Goal: Information Seeking & Learning: Learn about a topic

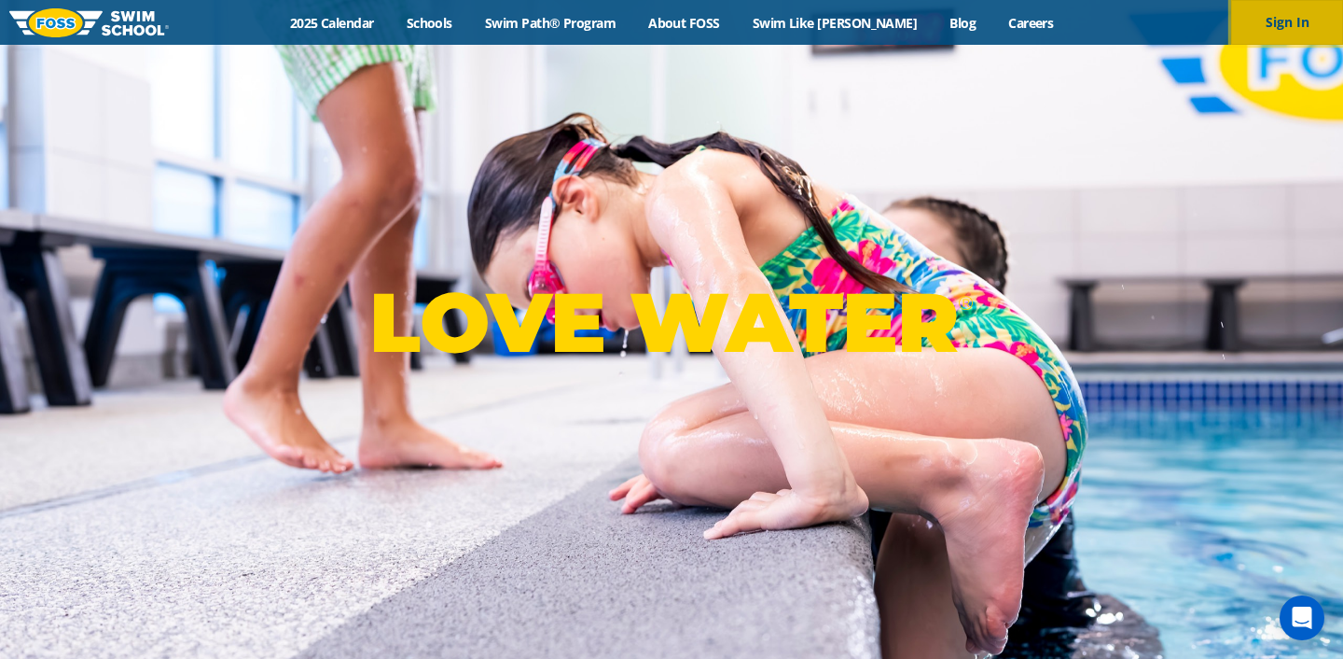
click at [1328, 37] on button "Sign In" at bounding box center [1287, 22] width 112 height 45
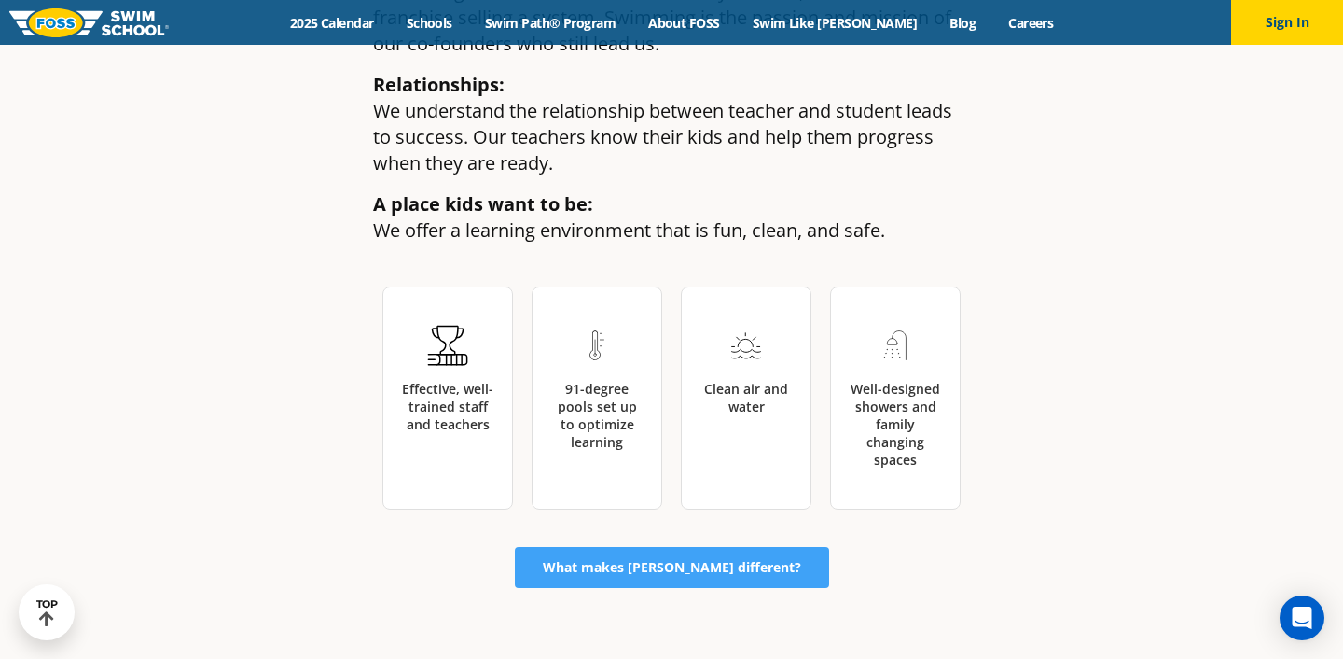
scroll to position [1964, 0]
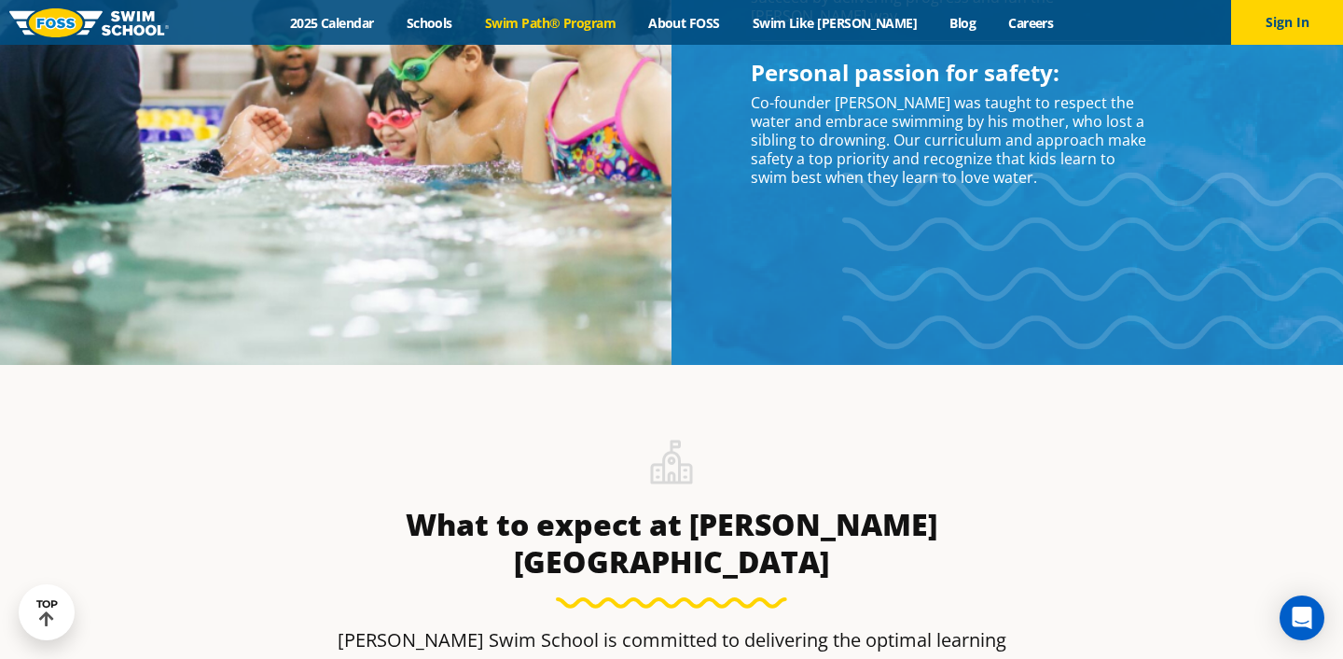
click at [609, 27] on link "Swim Path® Program" at bounding box center [549, 23] width 163 height 18
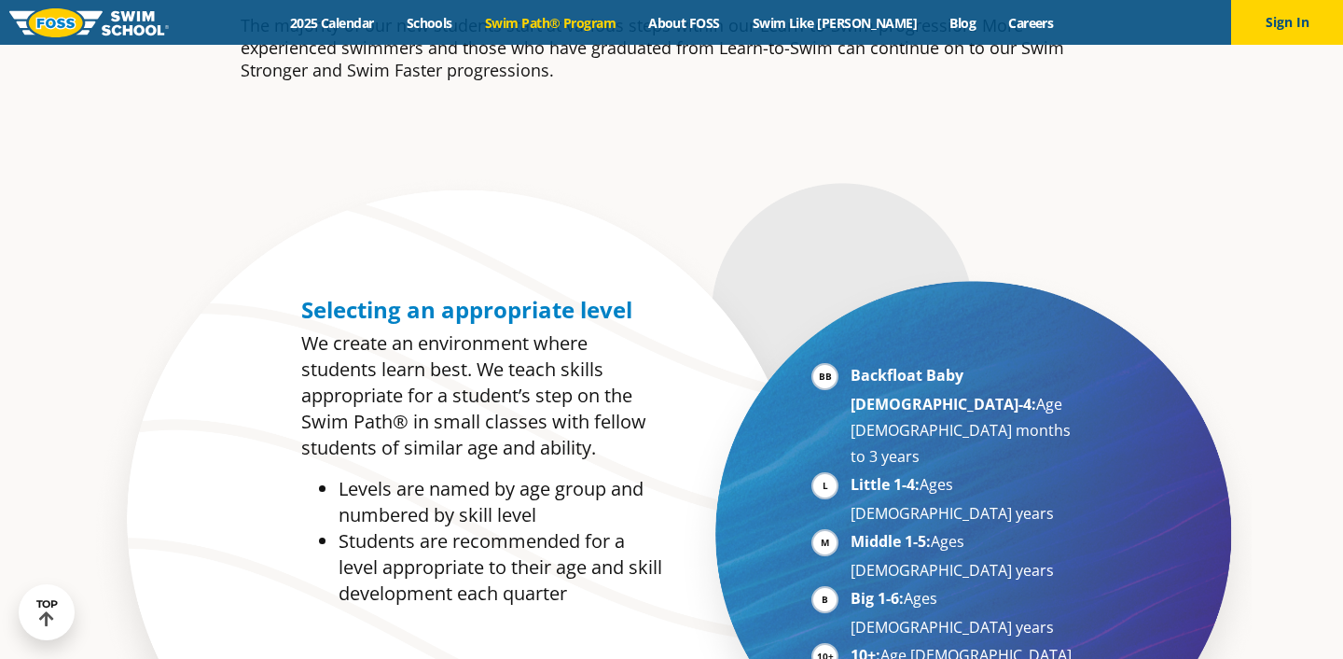
scroll to position [837, 0]
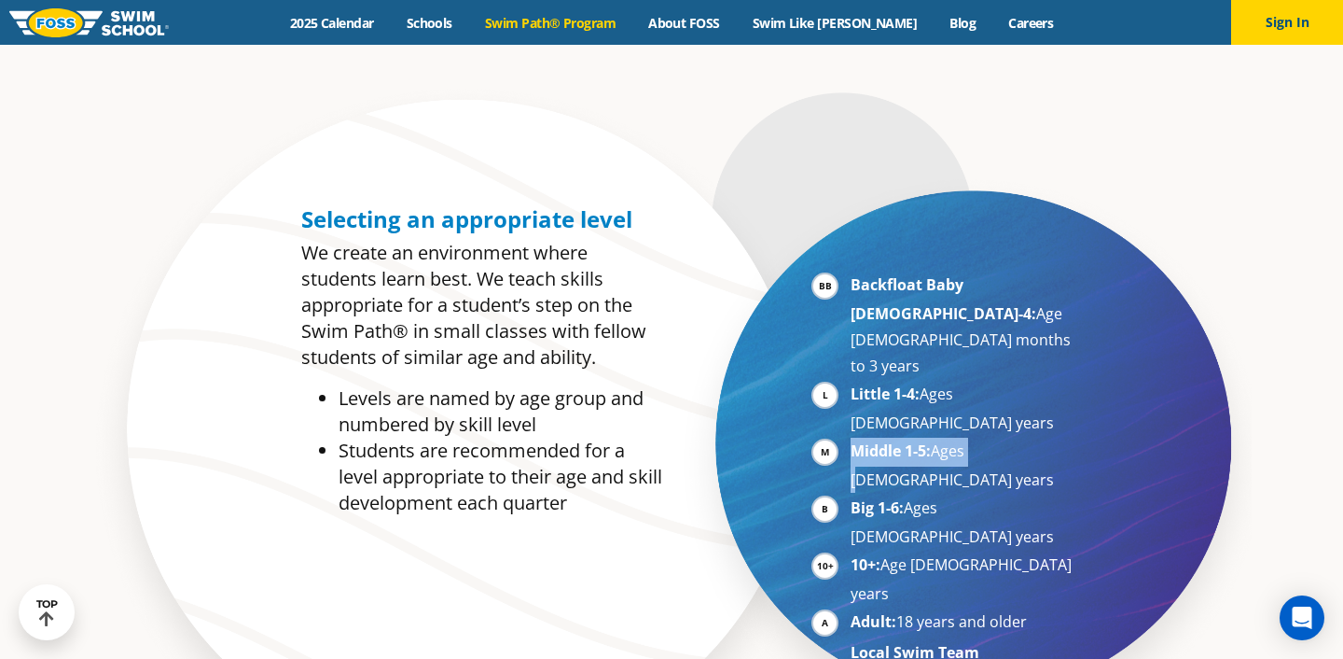
drag, startPoint x: 842, startPoint y: 378, endPoint x: 975, endPoint y: 364, distance: 133.2
click at [976, 366] on ul "Backfloat Baby 1-4: Age 6 months to 3 years Little 1-4: Ages 3-5 years Middle 1…" at bounding box center [946, 468] width 268 height 394
click at [995, 438] on li "Middle 1-5: Ages 5-7 years" at bounding box center [965, 465] width 229 height 55
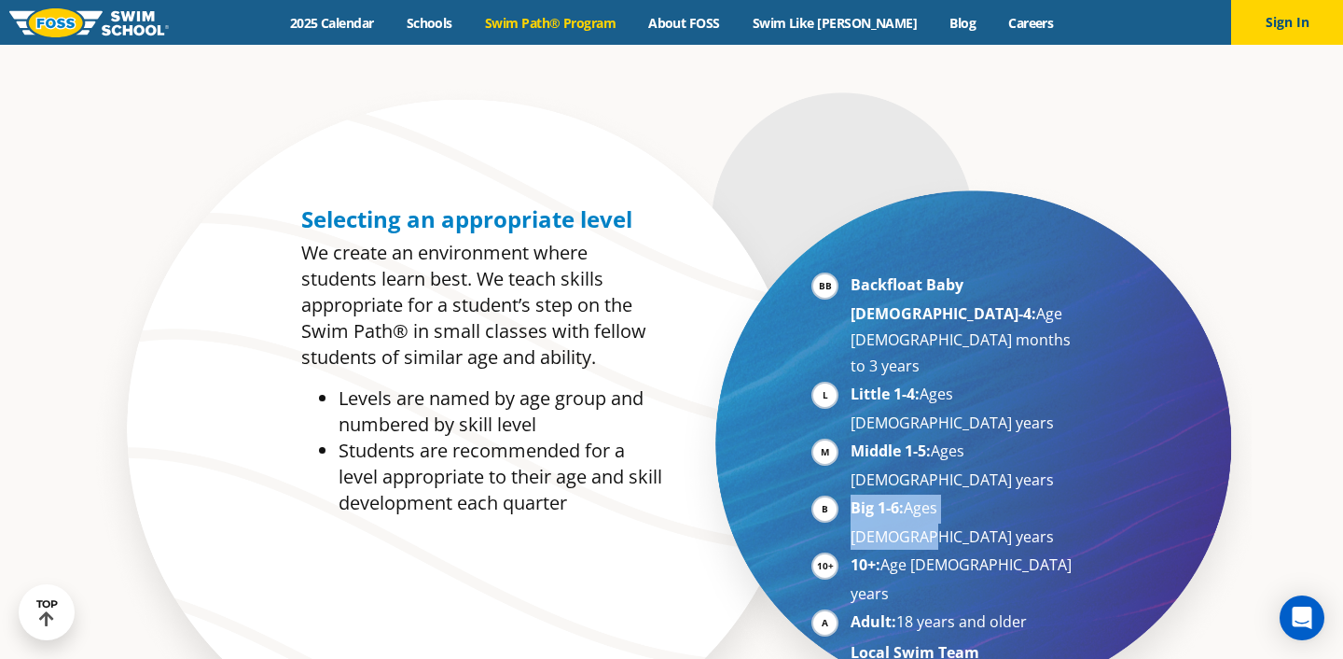
drag, startPoint x: 1000, startPoint y: 410, endPoint x: 849, endPoint y: 409, distance: 151.1
click at [849, 409] on ul "Backfloat Baby 1-4: Age 6 months to 3 years Little 1-4: Ages 3-5 years Middle 1…" at bounding box center [946, 468] width 268 height 394
click at [949, 551] on li "10+: Age 10-17 years" at bounding box center [965, 578] width 229 height 55
drag, startPoint x: 1015, startPoint y: 417, endPoint x: 874, endPoint y: 403, distance: 141.6
click at [874, 494] on li "Big 1-6: Ages 7-10 years" at bounding box center [965, 521] width 229 height 55
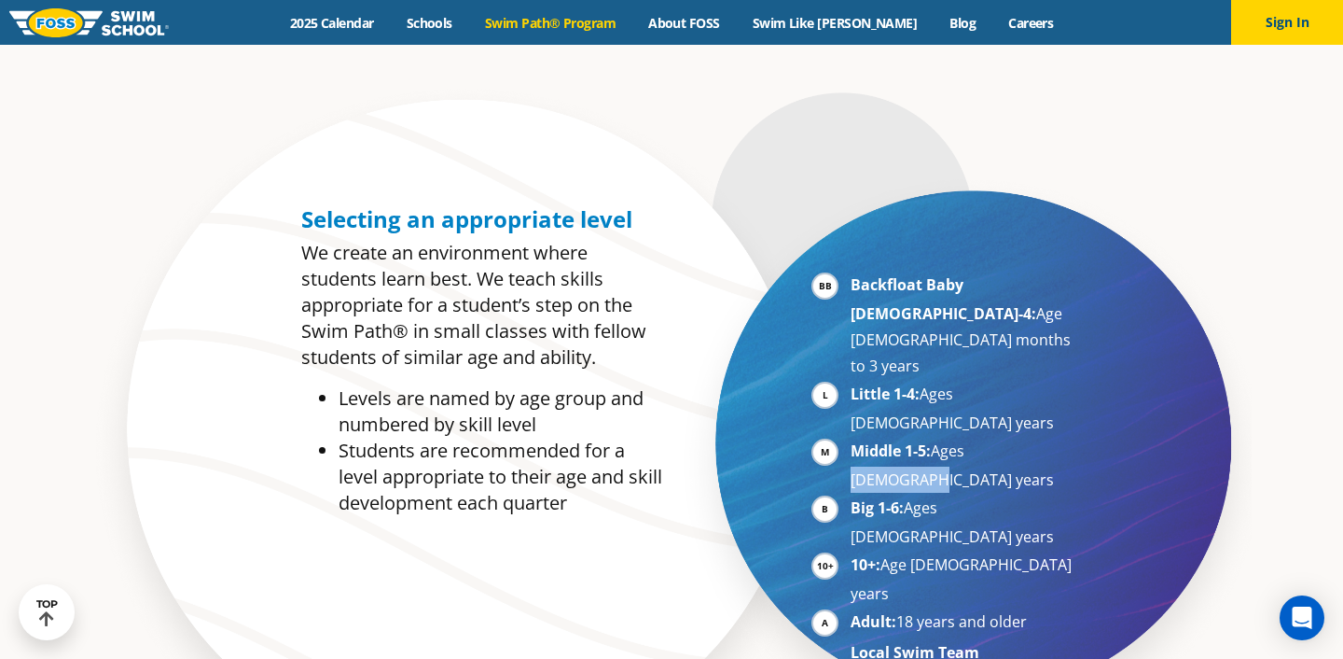
drag, startPoint x: 1060, startPoint y: 368, endPoint x: 957, endPoint y: 385, distance: 104.1
click at [957, 438] on li "Middle 1-5: Ages 5-7 years" at bounding box center [965, 465] width 229 height 55
click at [954, 296] on li "Backfloat Baby 1-4: Age 6 months to 3 years" at bounding box center [965, 324] width 229 height 107
click at [466, 23] on link "Schools" at bounding box center [429, 23] width 78 height 18
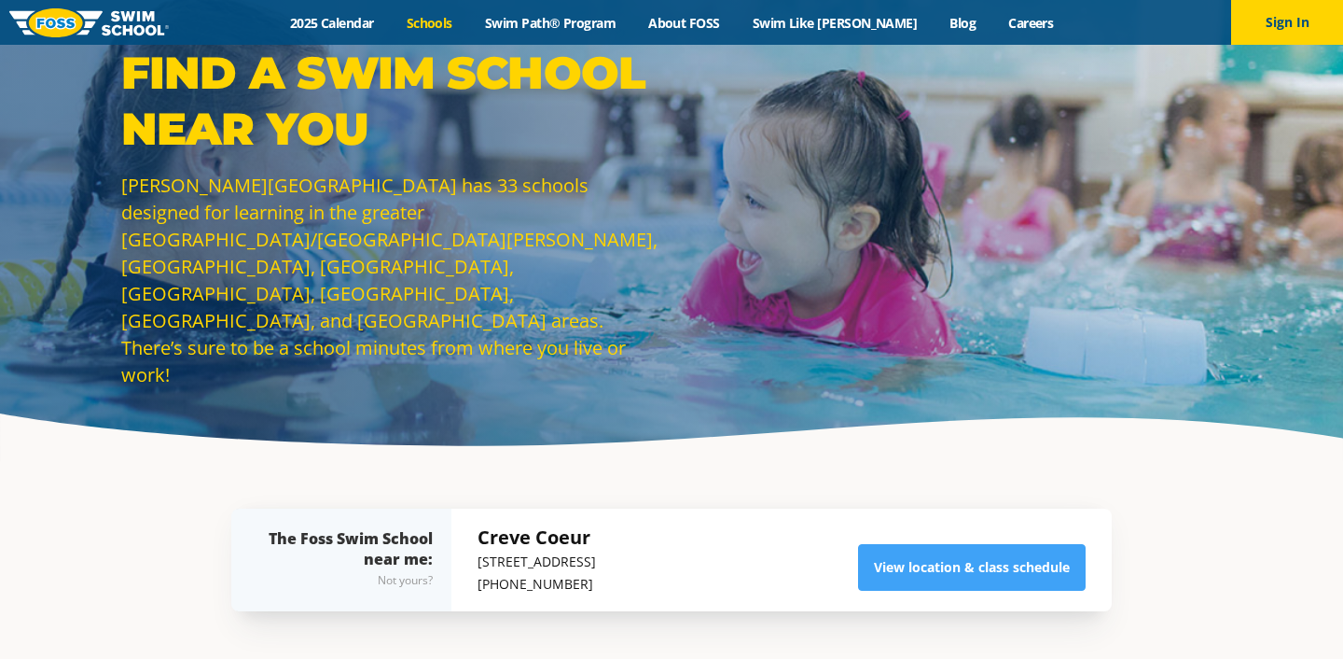
click at [377, 21] on link "2025 Calendar" at bounding box center [331, 23] width 117 height 18
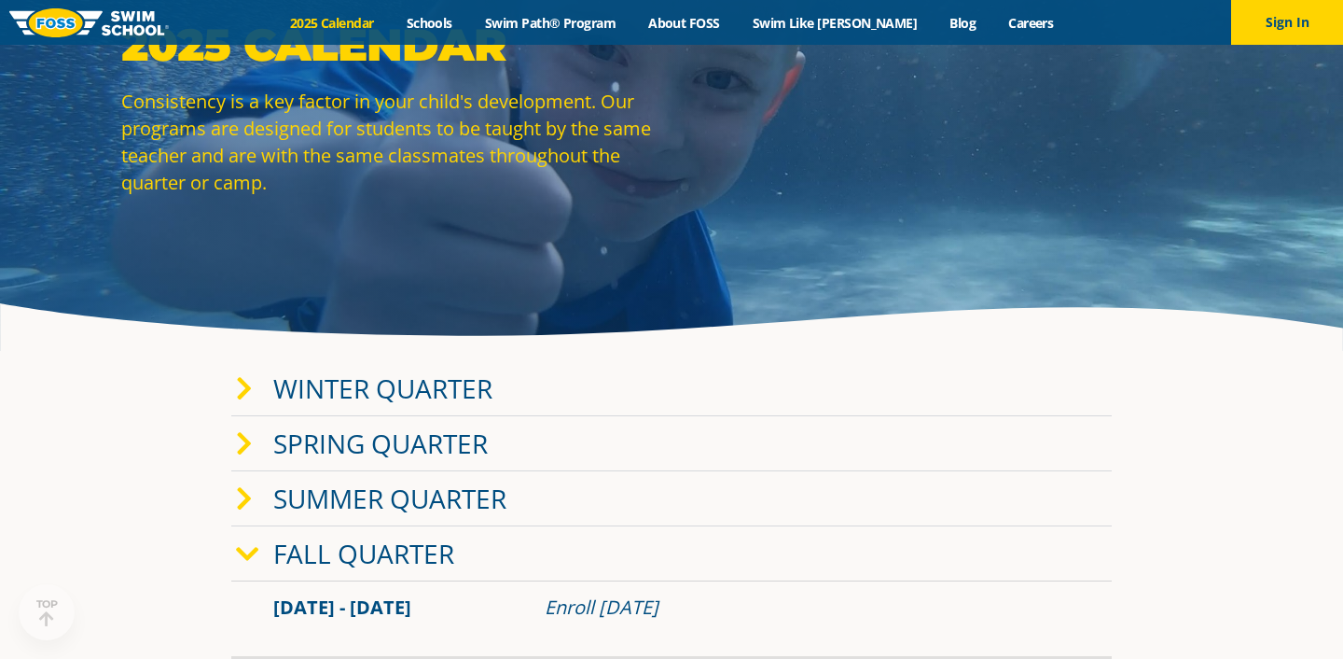
scroll to position [352, 0]
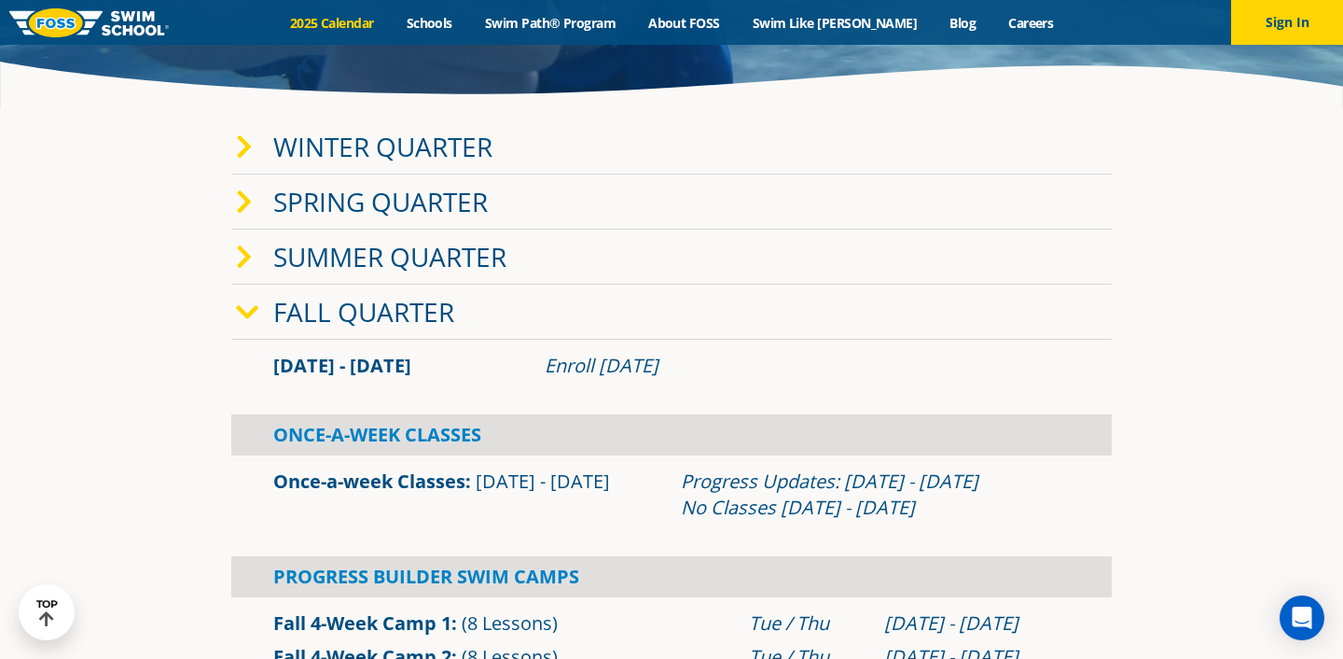
click at [321, 304] on link "Fall Quarter" at bounding box center [363, 311] width 181 height 35
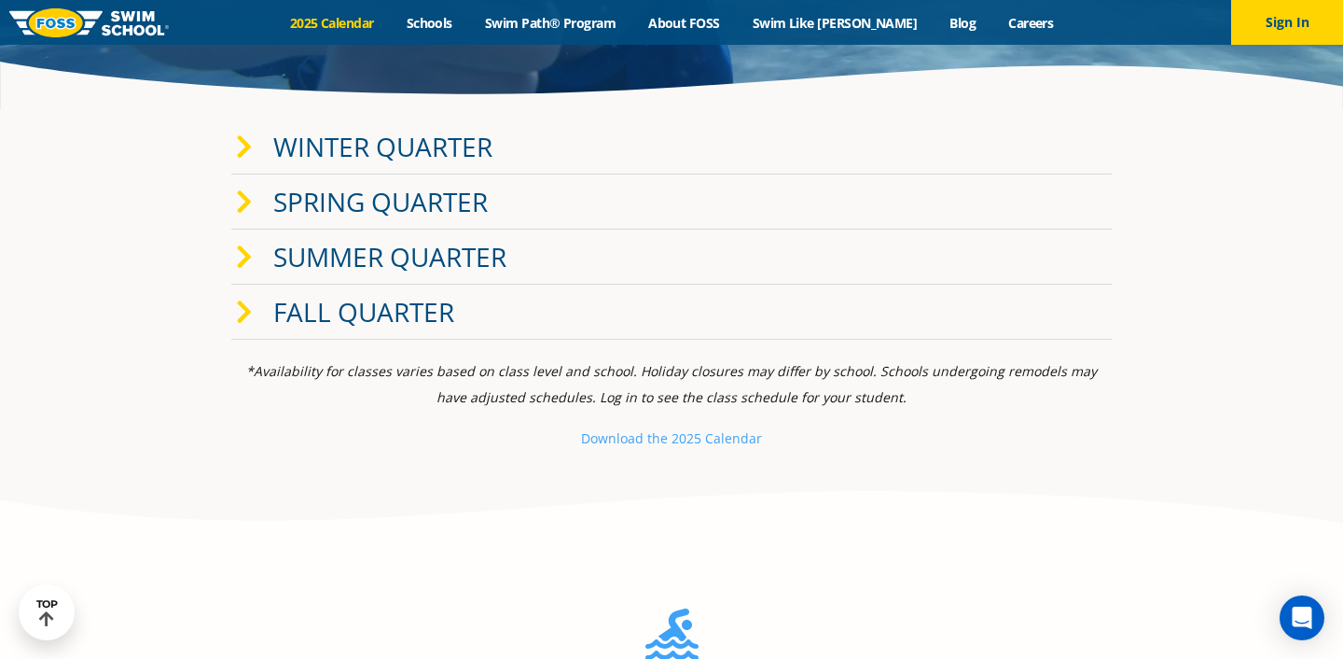
click at [375, 143] on link "Winter Quarter" at bounding box center [382, 146] width 219 height 35
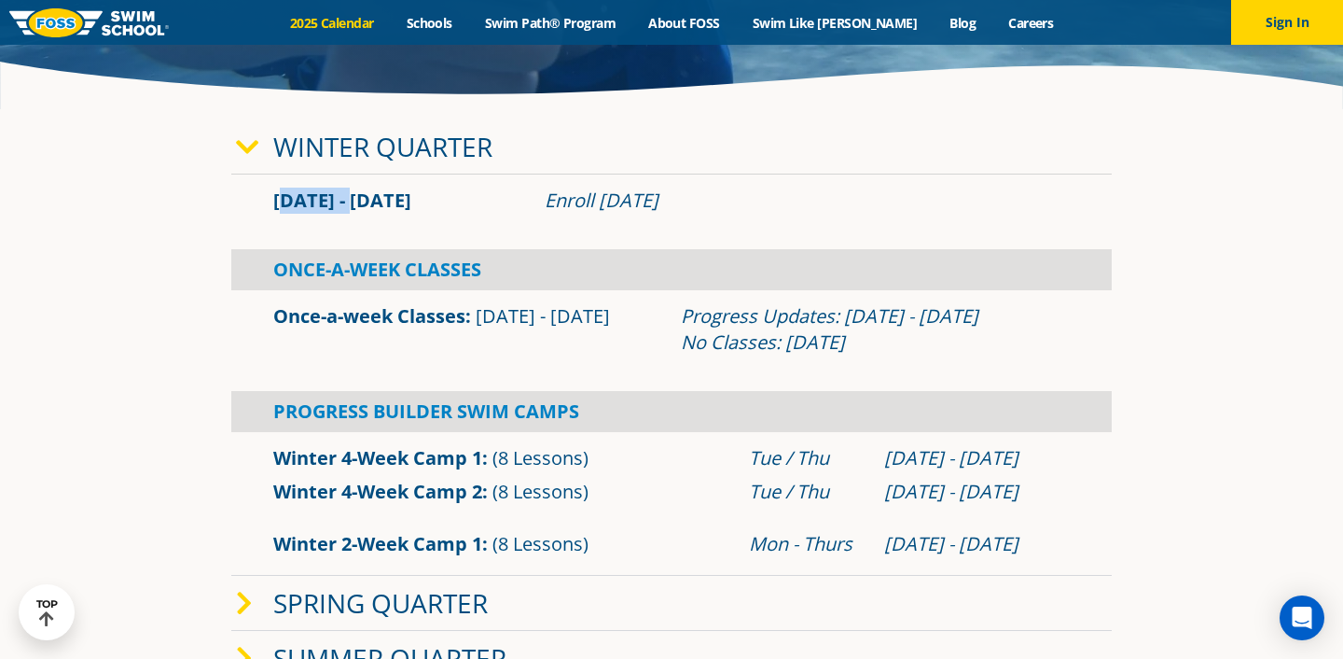
drag, startPoint x: 281, startPoint y: 208, endPoint x: 358, endPoint y: 206, distance: 77.5
click at [358, 206] on span "[DATE] - [DATE]" at bounding box center [342, 200] width 138 height 25
click at [390, 157] on link "Winter Quarter" at bounding box center [382, 146] width 219 height 35
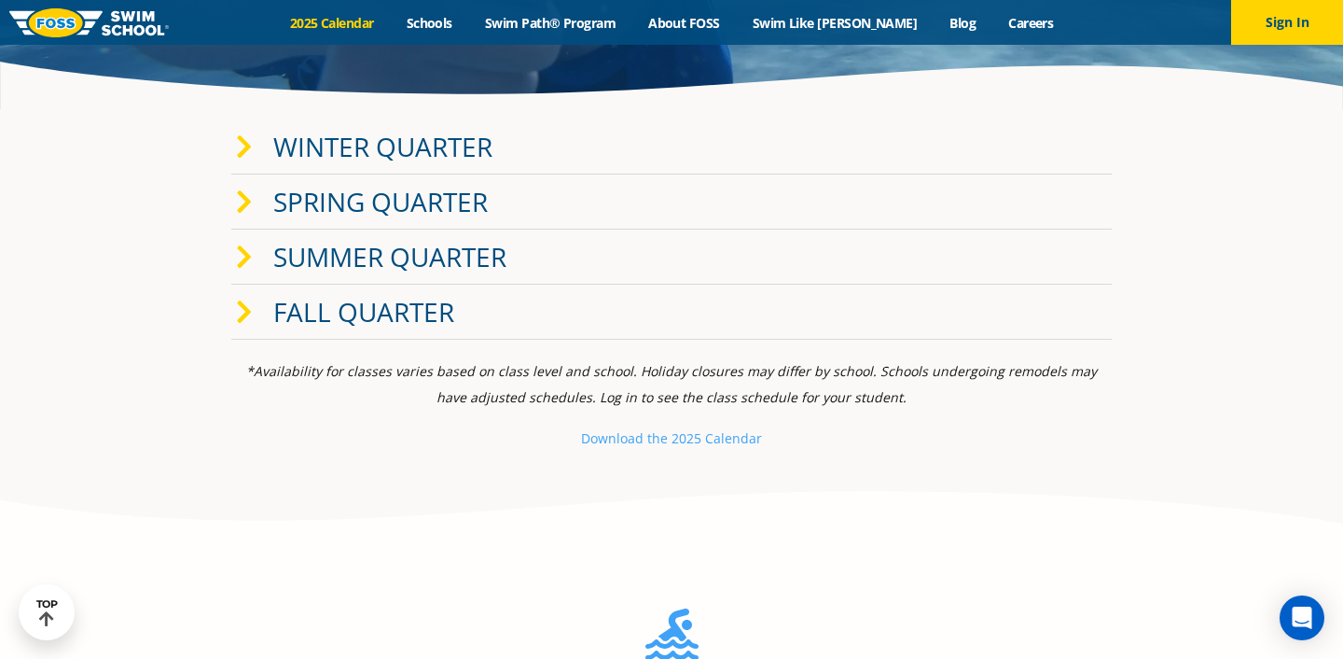
click at [390, 157] on link "Winter Quarter" at bounding box center [382, 146] width 219 height 35
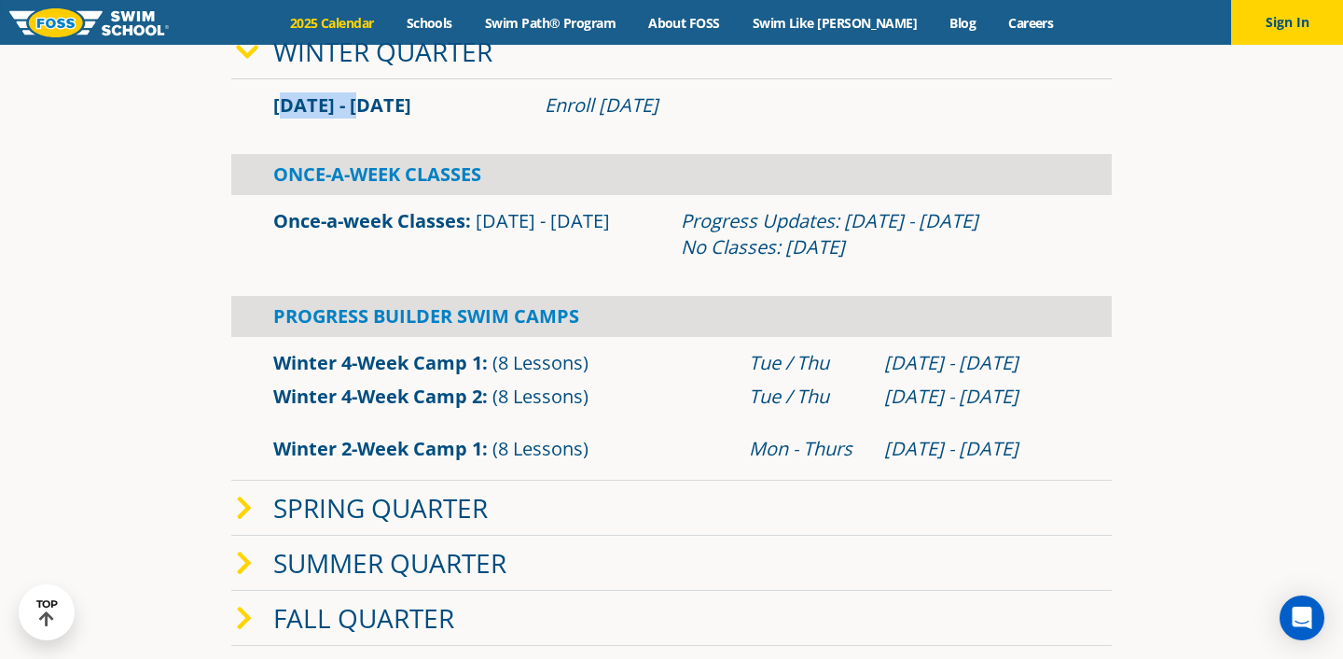
scroll to position [474, 0]
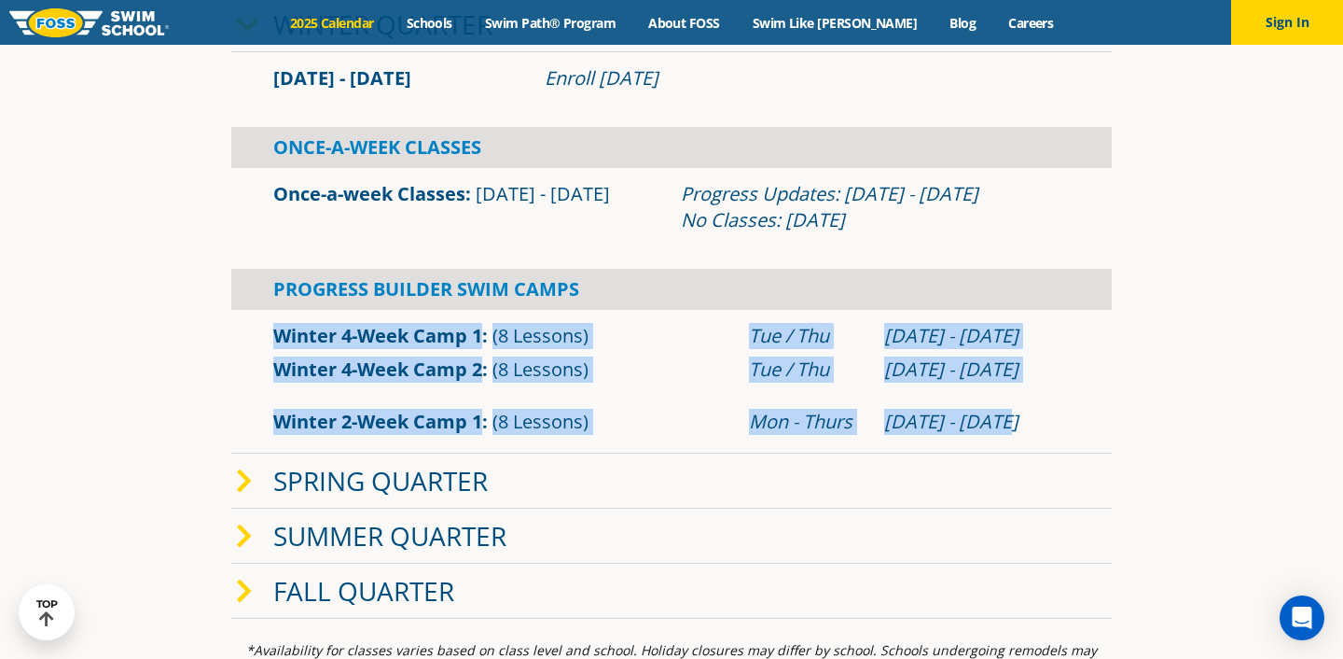
drag, startPoint x: 1038, startPoint y: 429, endPoint x: 756, endPoint y: 266, distance: 326.4
click at [755, 268] on div "[DATE] - [DATE] Enroll [DATE] Once-A-Week Classes Once-a-week Classes" at bounding box center [671, 252] width 881 height 401
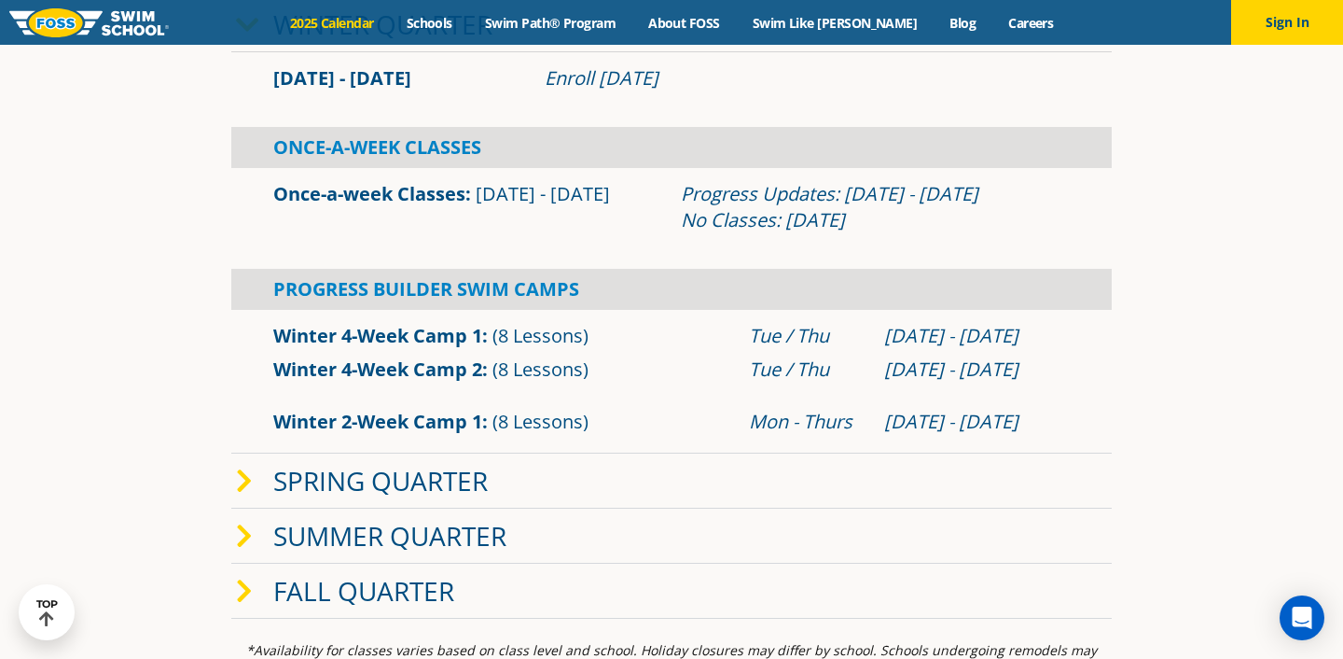
click at [817, 236] on div "Once-a-week Classes [DATE] - [DATE] Progress Updates: [DATE] - [DATE] No Classe…" at bounding box center [671, 207] width 881 height 60
drag, startPoint x: 861, startPoint y: 229, endPoint x: 709, endPoint y: 207, distance: 153.6
click at [709, 208] on div "Progress Updates: [DATE] - [DATE] No Classes: [DATE]" at bounding box center [875, 207] width 389 height 52
click at [676, 235] on div "Once-a-week Classes [DATE] - [DATE] Progress Updates: [DATE] - [DATE] No Classe…" at bounding box center [671, 207] width 881 height 60
click at [464, 481] on link "Spring Quarter" at bounding box center [380, 480] width 215 height 35
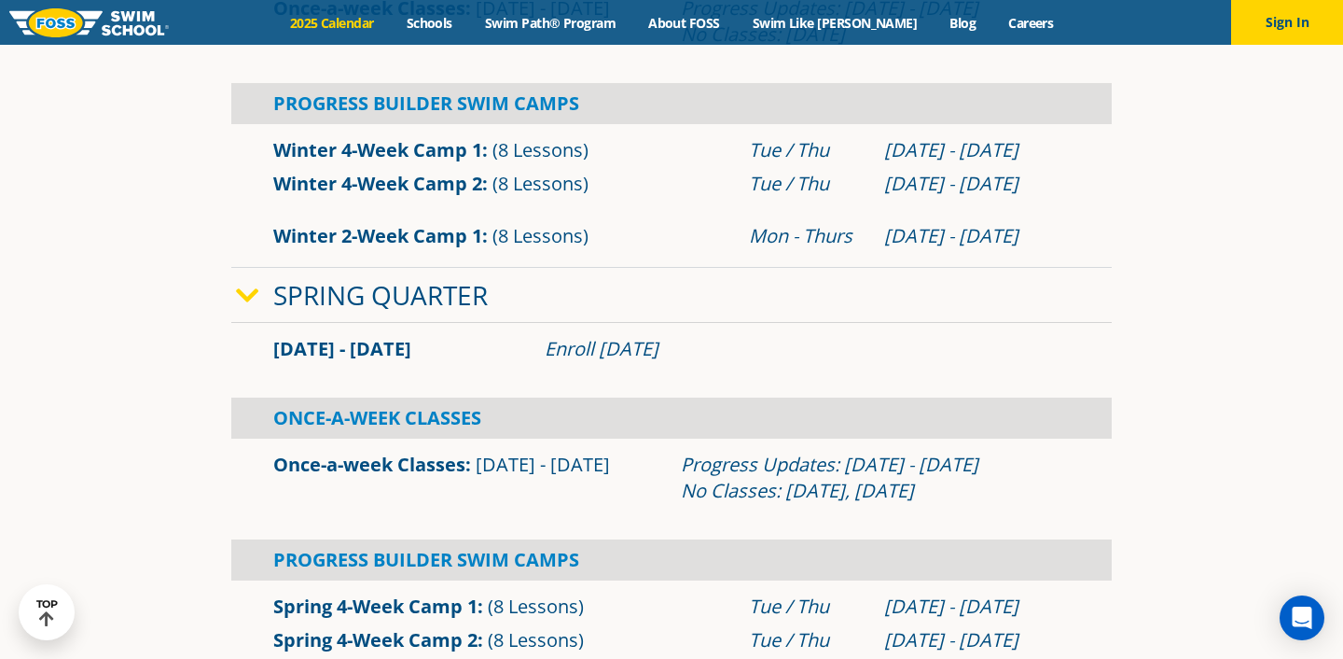
scroll to position [661, 0]
